Goal: Information Seeking & Learning: Learn about a topic

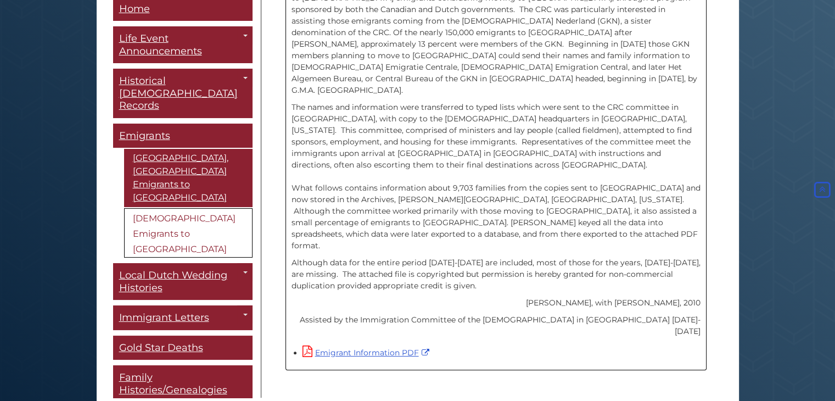
scroll to position [360, 0]
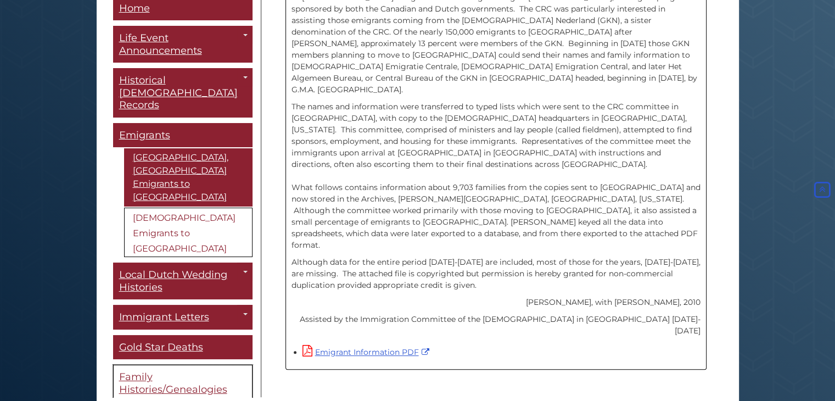
drag, startPoint x: 152, startPoint y: 293, endPoint x: 146, endPoint y: 295, distance: 6.1
click at [146, 371] on span "Family Histories/Genealogies" at bounding box center [173, 383] width 108 height 25
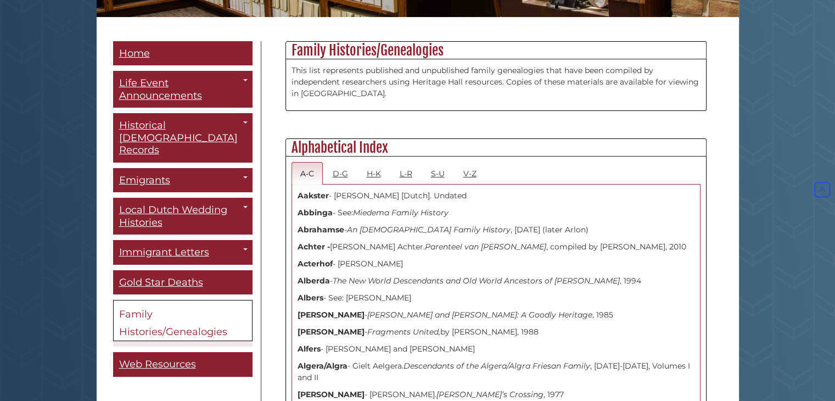
scroll to position [286, 0]
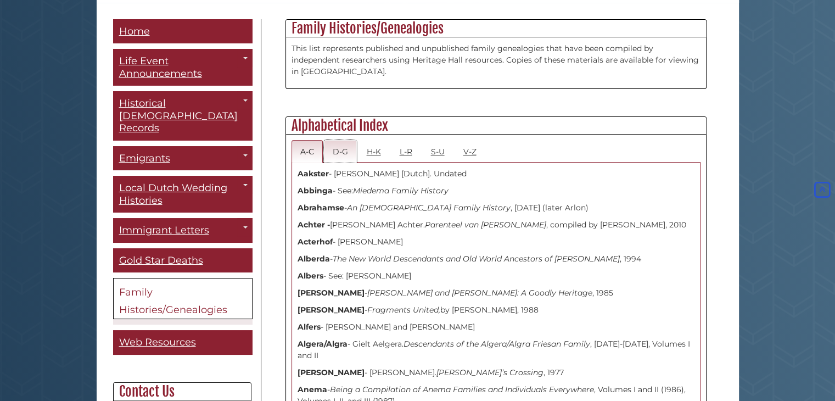
click at [343, 142] on link "D-G" at bounding box center [340, 151] width 33 height 23
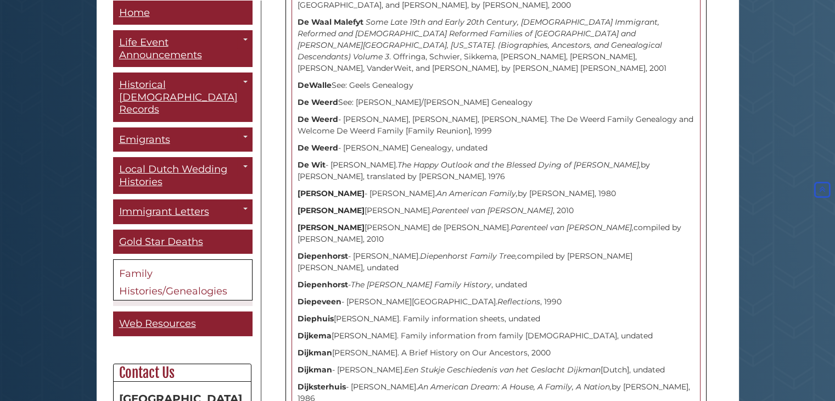
scroll to position [3090, 0]
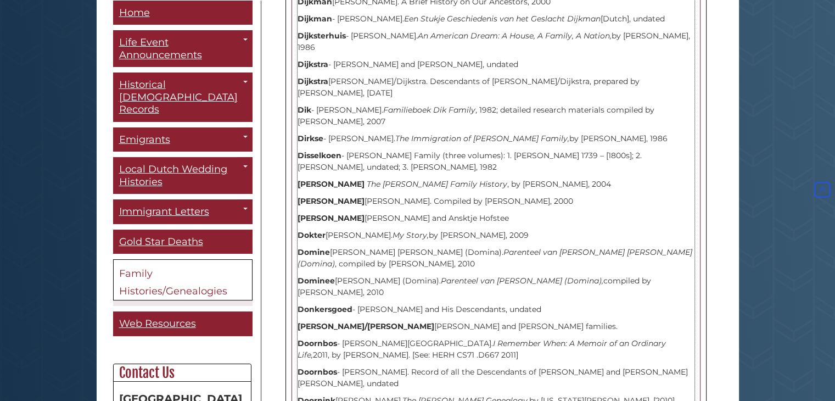
click at [319, 338] on strong "Doornbos" at bounding box center [318, 343] width 40 height 10
click at [390, 338] on p "Doornbos - [PERSON_NAME][GEOGRAPHIC_DATA]. I Remember When: A Memoir of an Ordi…" at bounding box center [496, 349] width 397 height 23
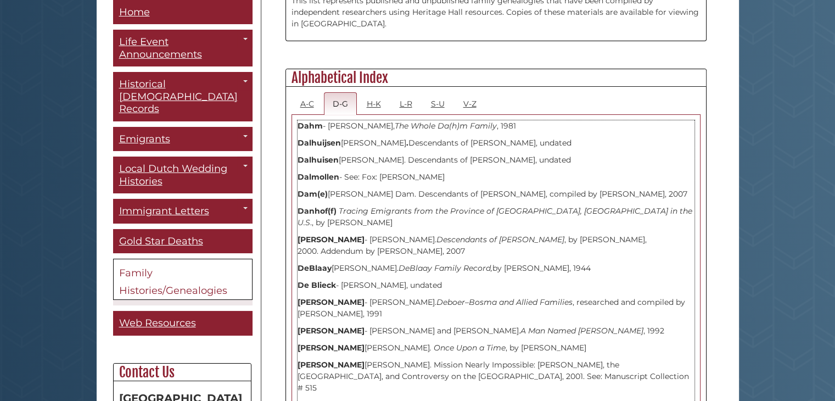
scroll to position [350, 0]
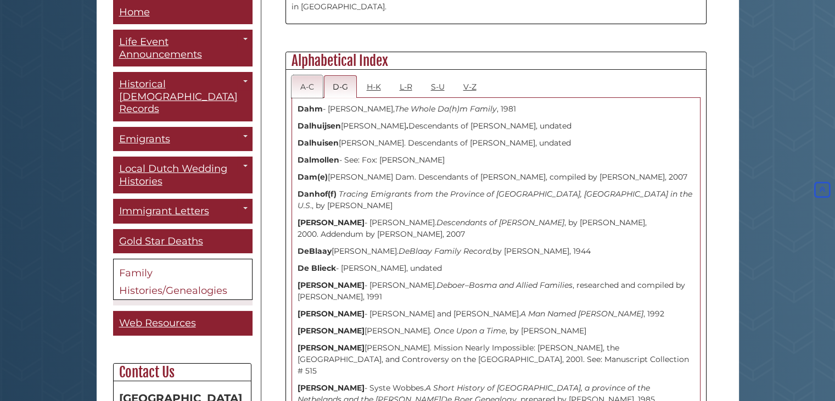
click at [305, 87] on link "A-C" at bounding box center [307, 86] width 31 height 23
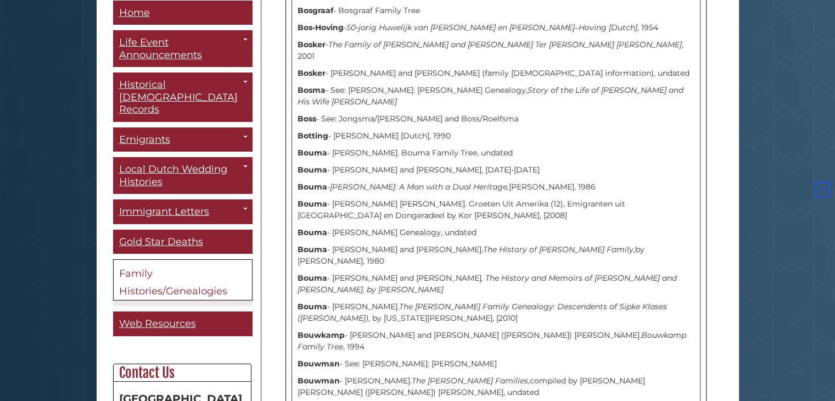
scroll to position [2454, 0]
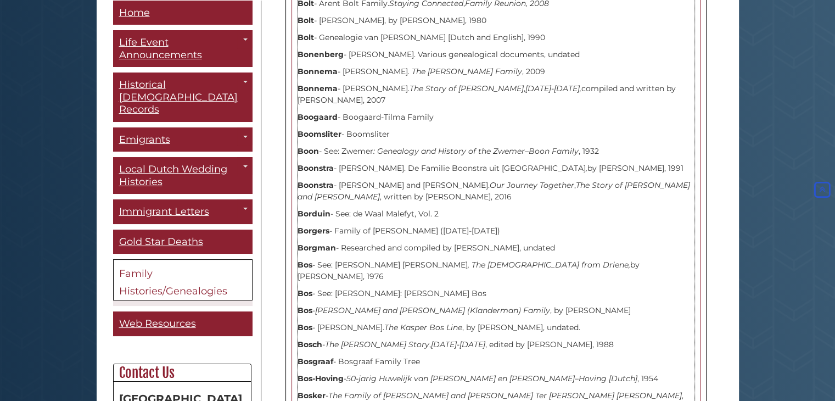
drag, startPoint x: 332, startPoint y: 294, endPoint x: 471, endPoint y: 293, distance: 139.0
copy p "[PERSON_NAME] and [PERSON_NAME]"
